Goal: Find contact information: Find contact information

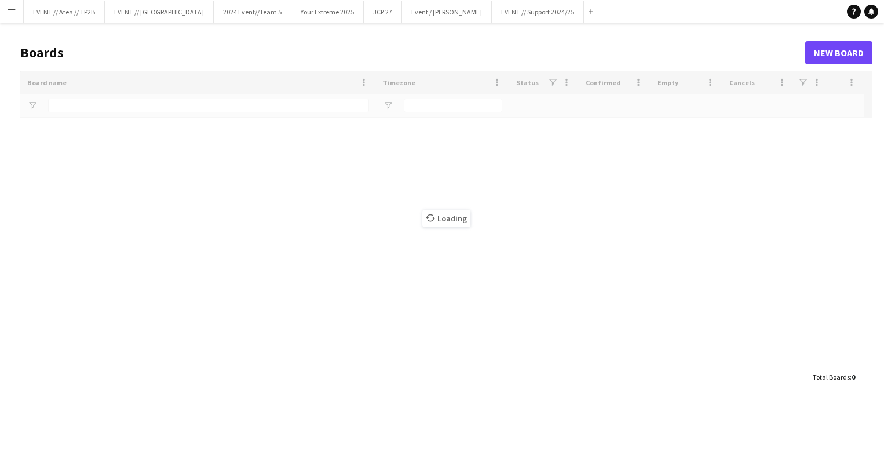
type input "**"
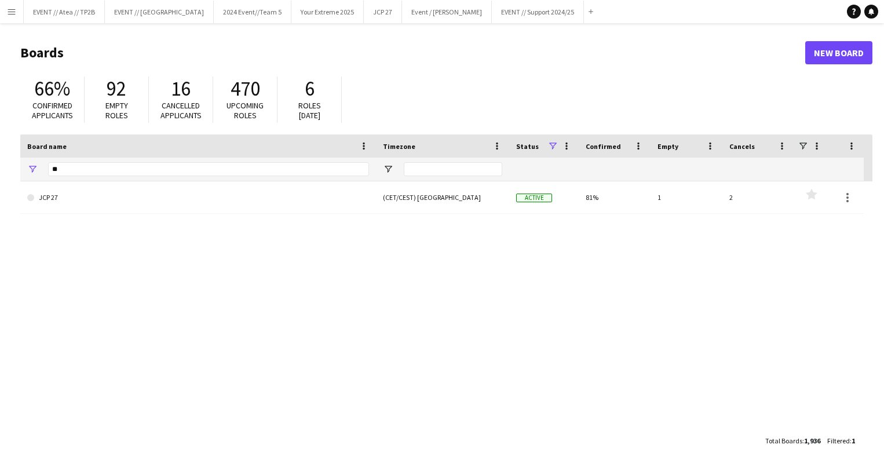
click at [21, 12] on button "Menu" at bounding box center [11, 11] width 23 height 23
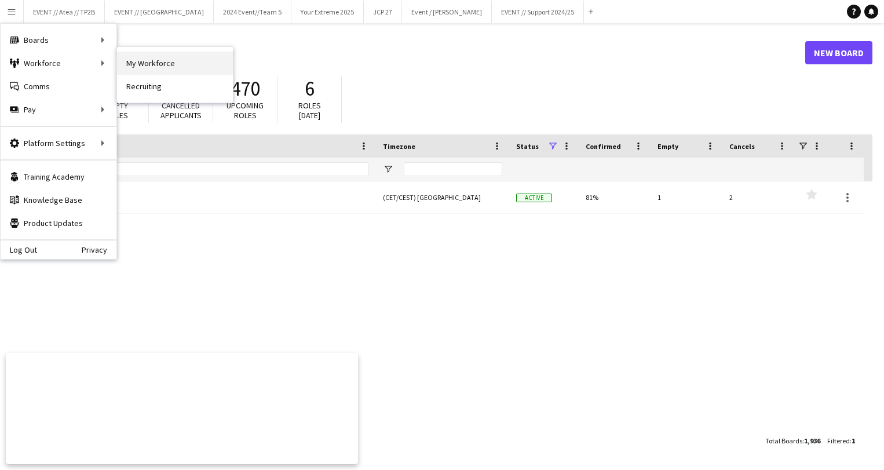
click at [188, 74] on link "My Workforce" at bounding box center [175, 63] width 116 height 23
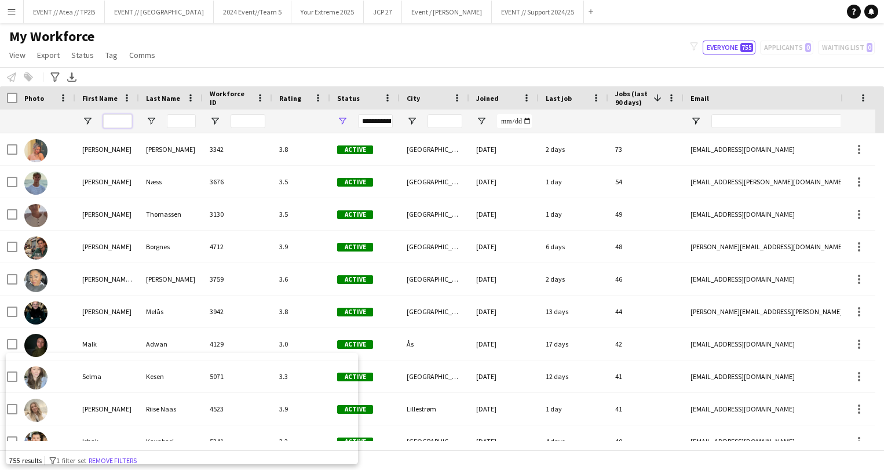
click at [114, 124] on input "First Name Filter Input" at bounding box center [117, 121] width 29 height 14
click at [108, 120] on input "First Name Filter Input" at bounding box center [117, 121] width 29 height 14
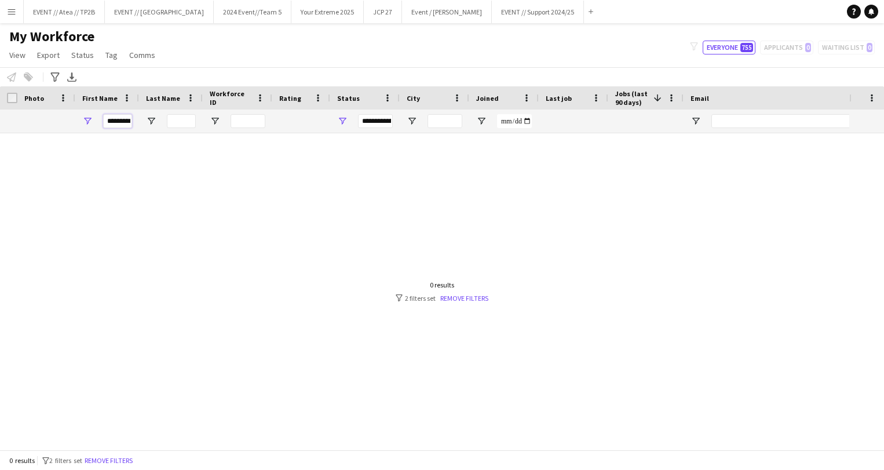
drag, startPoint x: 390, startPoint y: 266, endPoint x: 346, endPoint y: 233, distance: 55.0
click at [389, 267] on div at bounding box center [424, 287] width 849 height 308
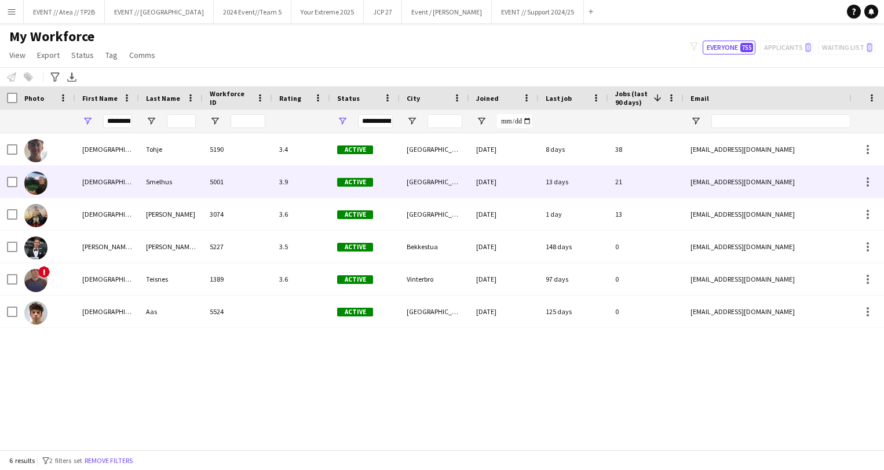
click at [136, 181] on div "[DEMOGRAPHIC_DATA]" at bounding box center [107, 182] width 64 height 32
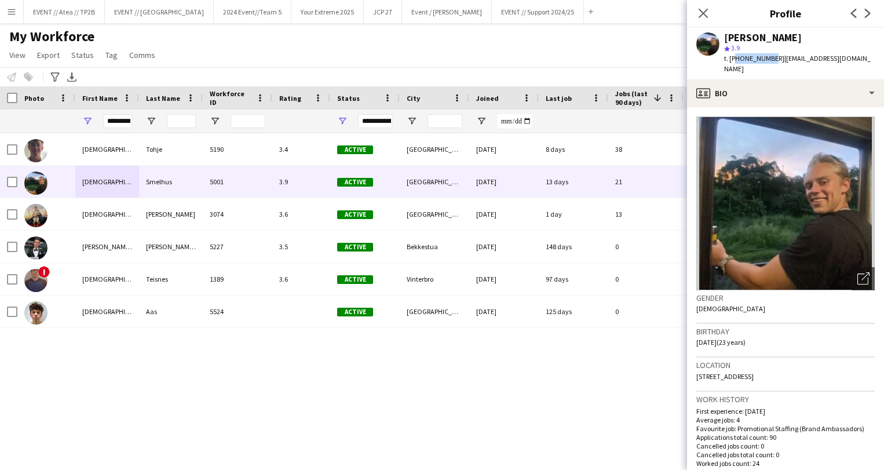
drag, startPoint x: 764, startPoint y: 59, endPoint x: 732, endPoint y: 61, distance: 32.5
click at [732, 61] on span "t. [PHONE_NUMBER]" at bounding box center [754, 58] width 60 height 9
copy span "4748178337"
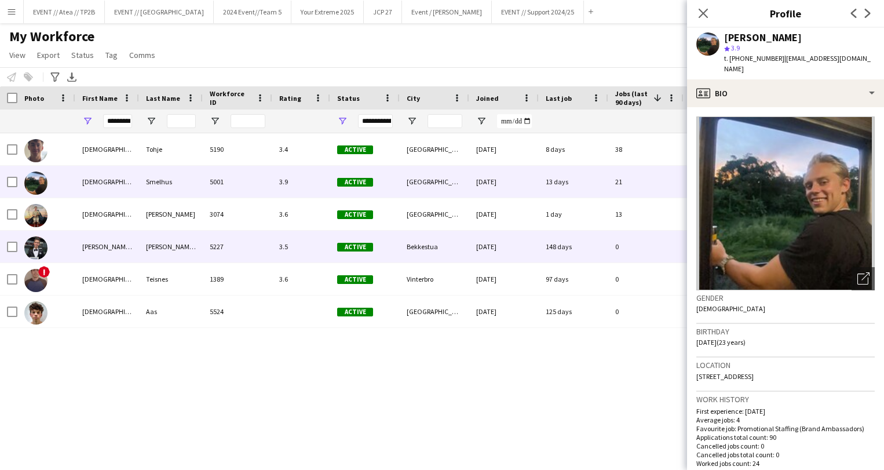
click at [568, 235] on div "148 days" at bounding box center [574, 247] width 70 height 32
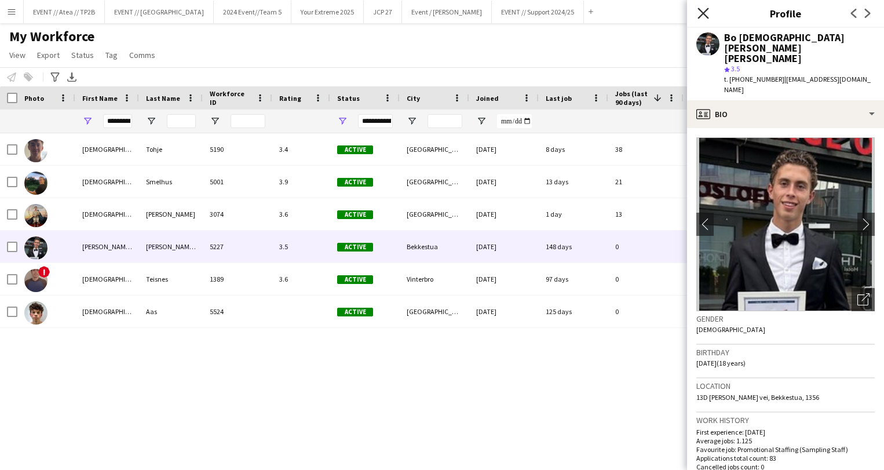
click at [703, 13] on icon at bounding box center [702, 13] width 11 height 11
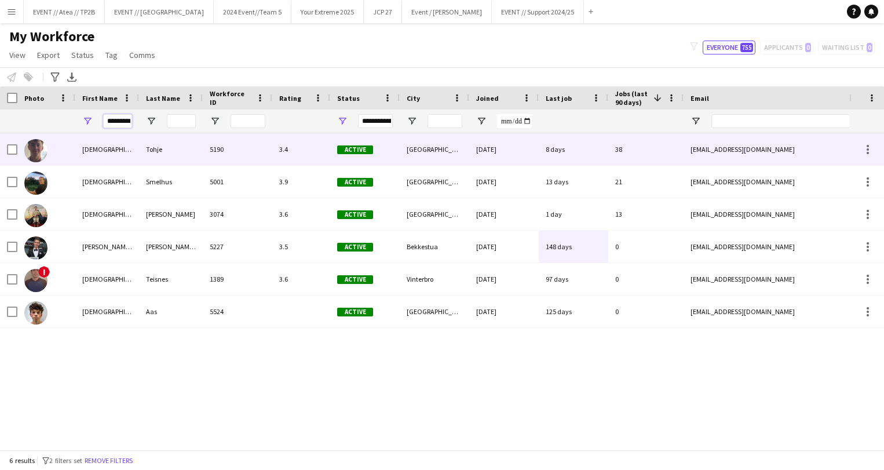
drag, startPoint x: 105, startPoint y: 116, endPoint x: 226, endPoint y: 140, distance: 123.4
click at [226, 141] on div "Workforce Details Photo First Name" at bounding box center [442, 267] width 884 height 363
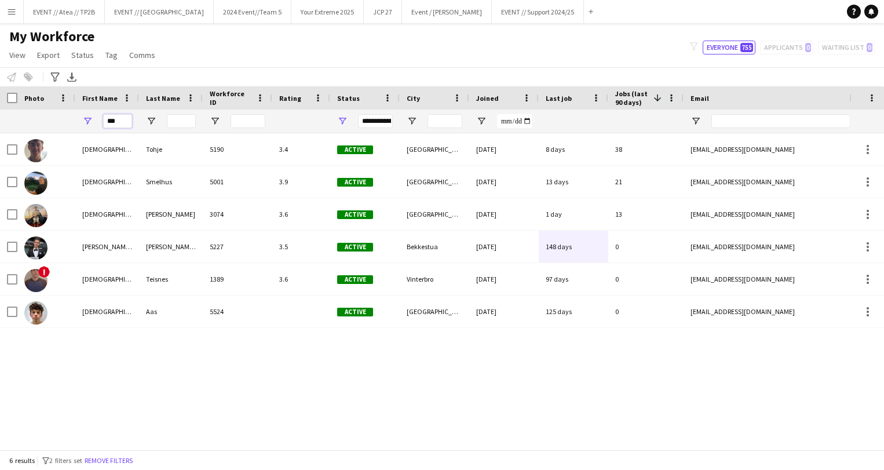
type input "***"
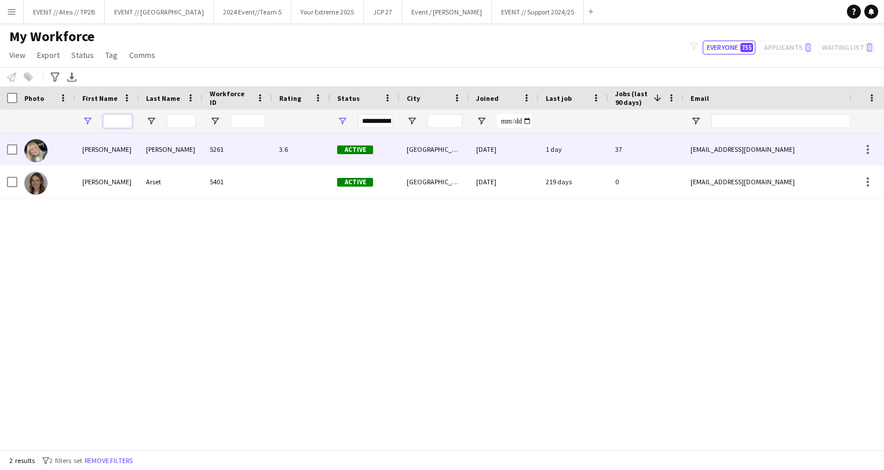
type input "***"
click at [129, 149] on div "[PERSON_NAME]" at bounding box center [107, 149] width 64 height 32
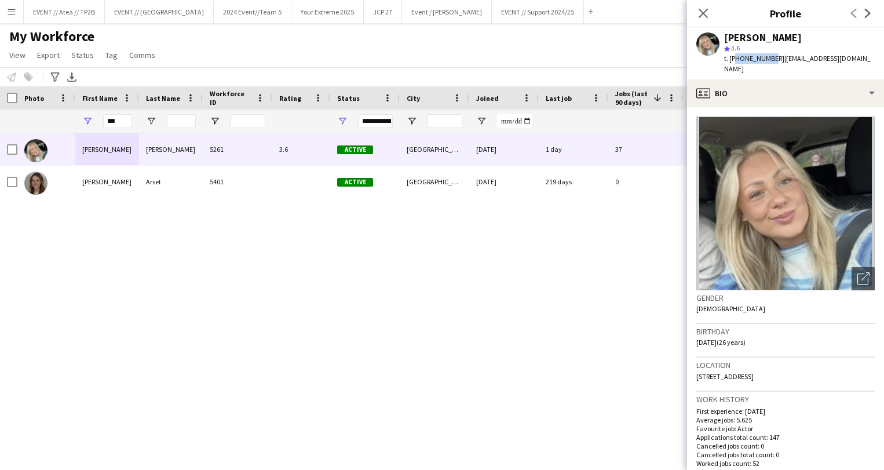
drag, startPoint x: 767, startPoint y: 60, endPoint x: 733, endPoint y: 60, distance: 34.8
click at [733, 60] on span "t. [PHONE_NUMBER]" at bounding box center [754, 58] width 60 height 9
copy span "4795720034"
click at [708, 14] on icon "Close pop-in" at bounding box center [702, 13] width 11 height 11
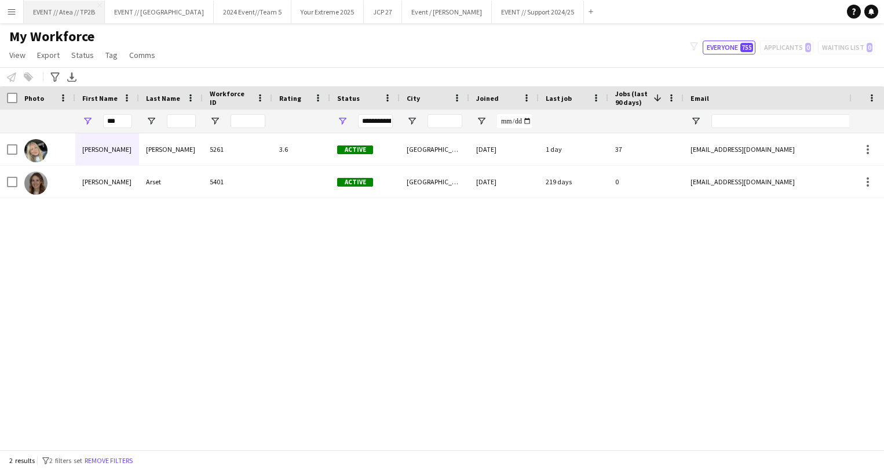
click at [36, 9] on button "EVENT // Atea // TP2B Close" at bounding box center [64, 12] width 81 height 23
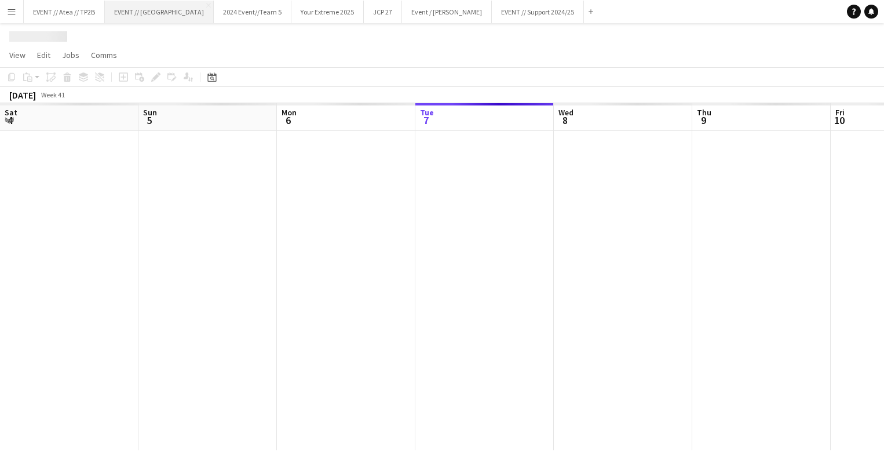
scroll to position [0, 277]
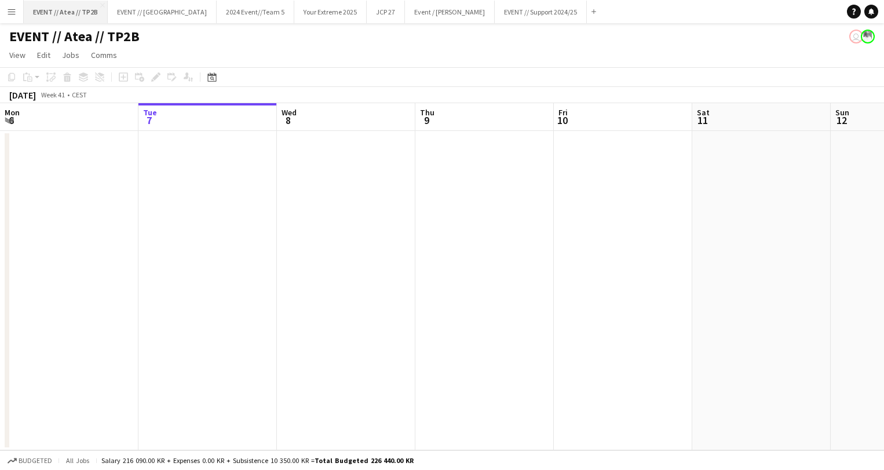
click at [104, 3] on button "EVENT // Atea // TP2B Close" at bounding box center [66, 12] width 84 height 23
click at [10, 13] on app-icon "Menu" at bounding box center [11, 11] width 9 height 9
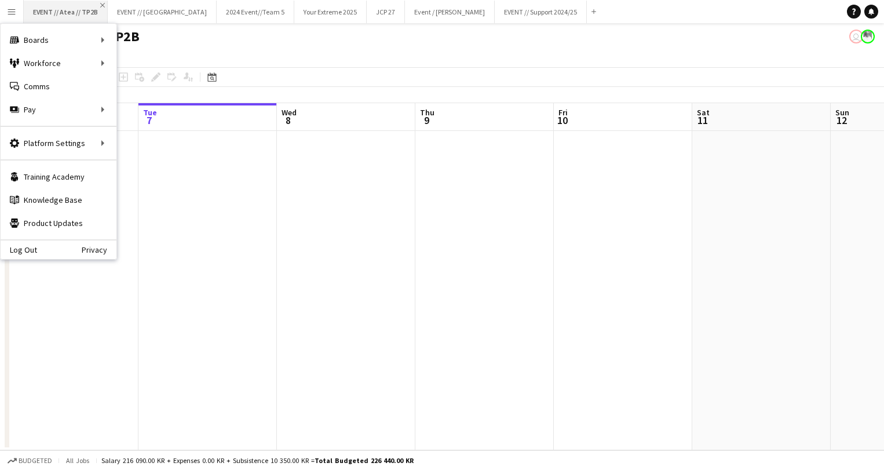
click at [103, 6] on app-icon "Close" at bounding box center [102, 5] width 5 height 5
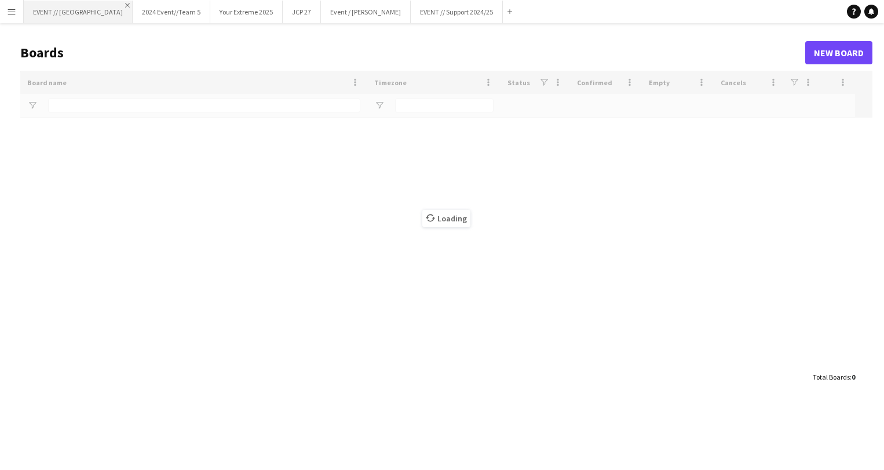
click at [125, 5] on app-icon "Close" at bounding box center [127, 5] width 5 height 5
type input "**"
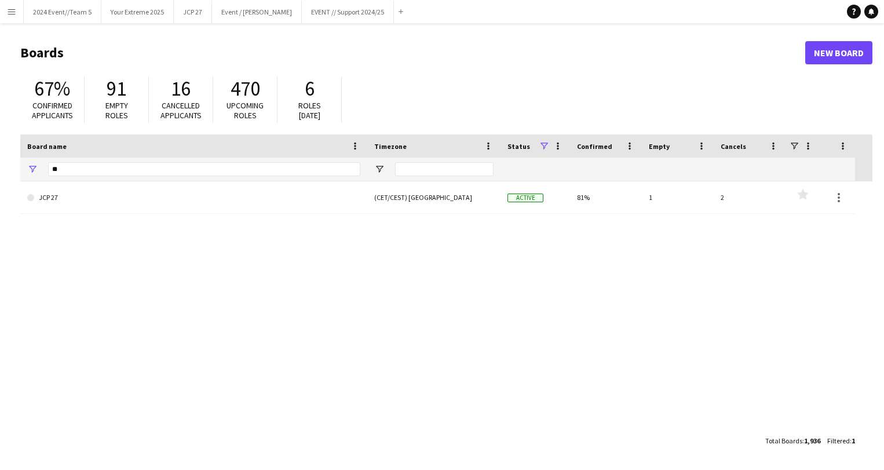
click at [0, 0] on app-icon "Close" at bounding box center [0, 0] width 0 height 0
click at [92, 6] on app-icon "Close" at bounding box center [91, 5] width 5 height 5
click at [56, 5] on app-icon "Close" at bounding box center [56, 5] width 5 height 5
click at [106, 6] on app-icon "Close" at bounding box center [108, 5] width 5 height 5
click at [127, 273] on div "JCP 27 (CET/CEST) [GEOGRAPHIC_DATA] Active 81% 1 2 Favourites" at bounding box center [446, 305] width 852 height 248
